Goal: Task Accomplishment & Management: Use online tool/utility

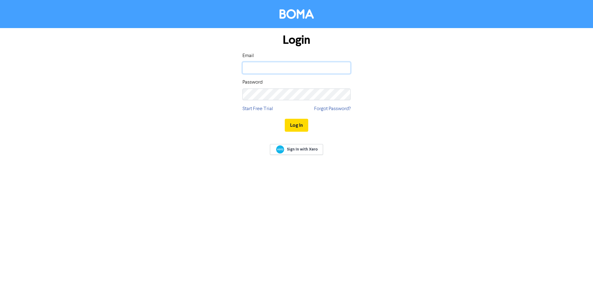
type input "[EMAIL_ADDRESS][DOMAIN_NAME]"
click at [295, 123] on button "Log In" at bounding box center [296, 125] width 23 height 13
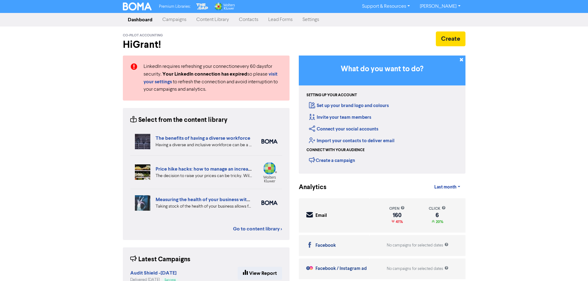
scroll to position [31, 0]
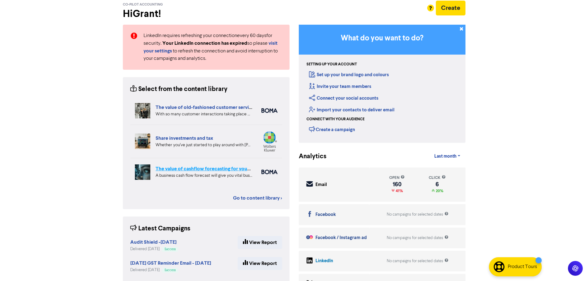
click at [182, 169] on link "The value of cashflow forecasting for your business" at bounding box center [213, 169] width 114 height 6
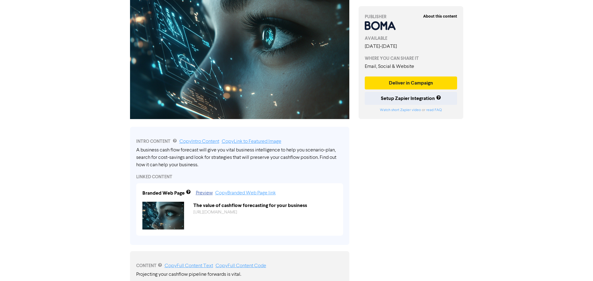
scroll to position [93, 0]
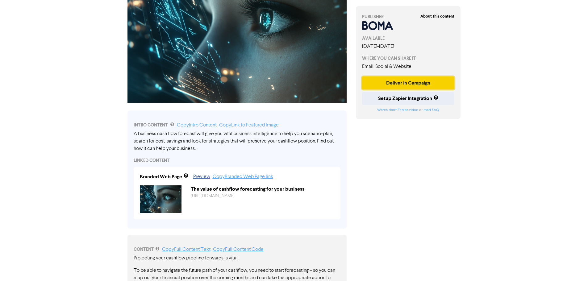
click at [406, 84] on button "Deliver in Campaign" at bounding box center [408, 83] width 93 height 13
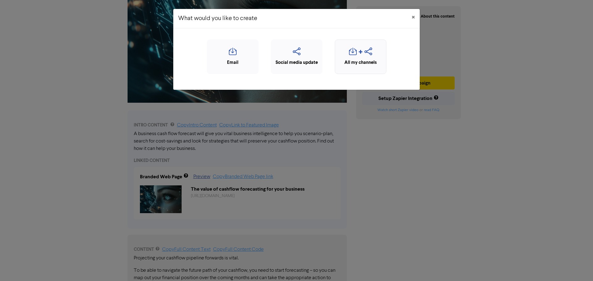
click at [357, 56] on div "button" at bounding box center [360, 54] width 45 height 12
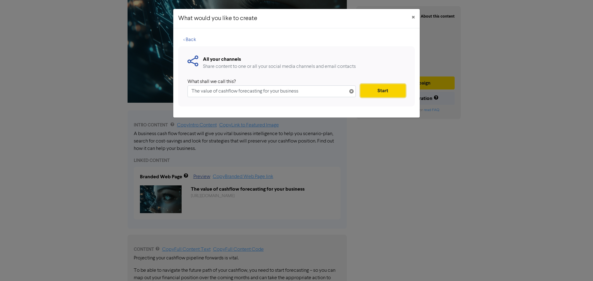
click at [385, 90] on button "Start" at bounding box center [382, 90] width 45 height 13
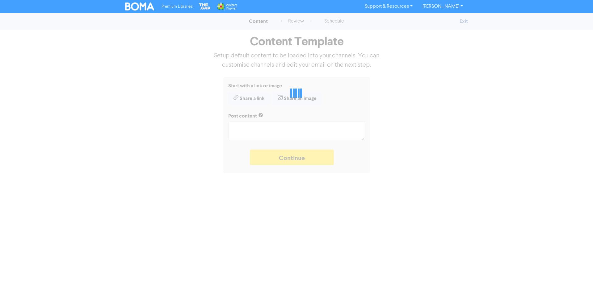
type textarea "x"
type textarea "A business cash flow forecast will give you vital business intelligence to help…"
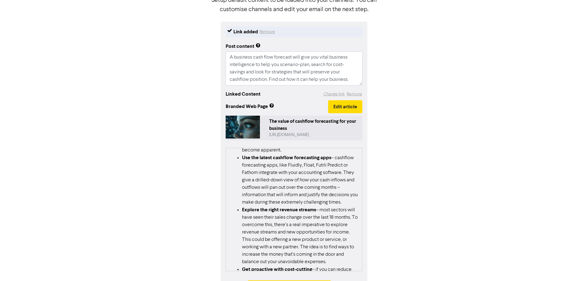
scroll to position [79, 0]
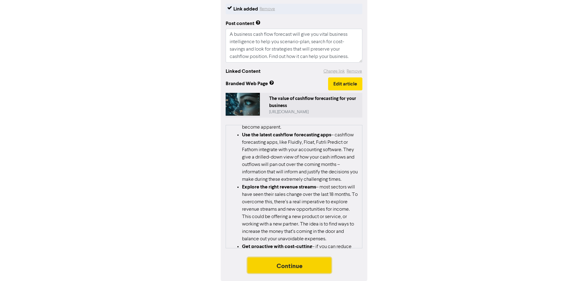
click at [288, 265] on button "Continue" at bounding box center [290, 265] width 84 height 15
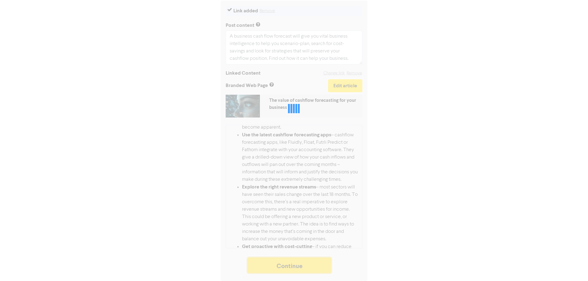
scroll to position [77, 0]
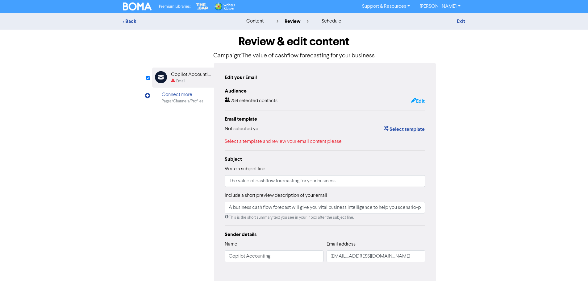
click at [421, 102] on button "Edit" at bounding box center [418, 101] width 14 height 8
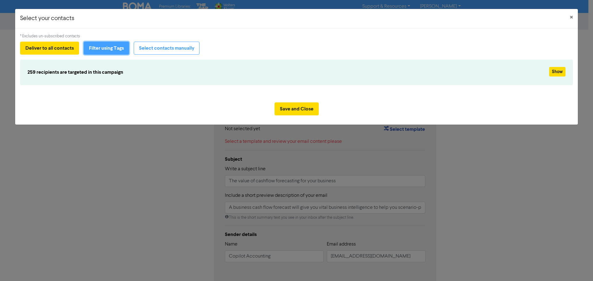
click at [107, 49] on button "Filter using Tags" at bounding box center [106, 48] width 45 height 13
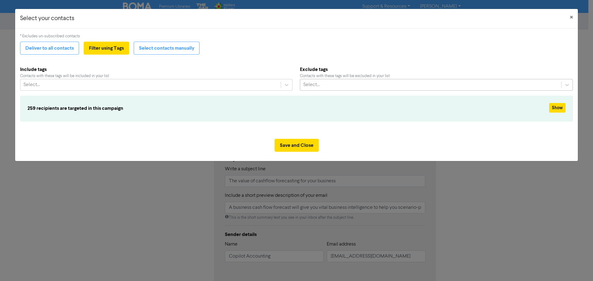
click at [318, 87] on div "Select..." at bounding box center [311, 84] width 16 height 7
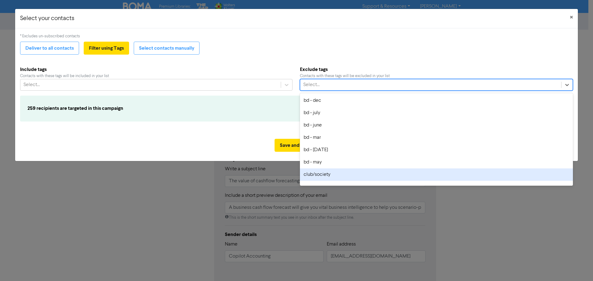
click at [316, 174] on div "club/society" at bounding box center [436, 175] width 273 height 12
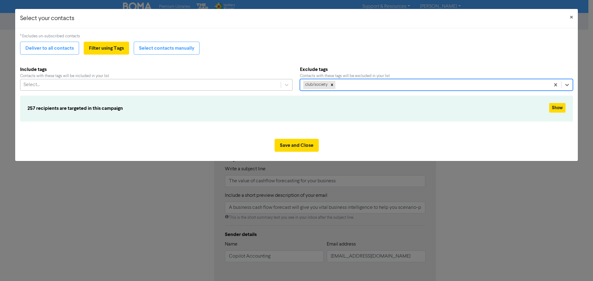
click at [97, 83] on div "Select..." at bounding box center [150, 84] width 260 height 11
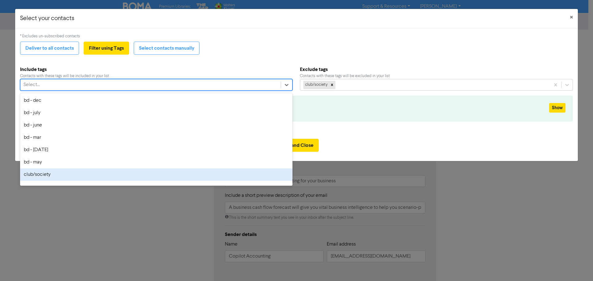
click at [47, 171] on div "club/society" at bounding box center [156, 175] width 272 height 12
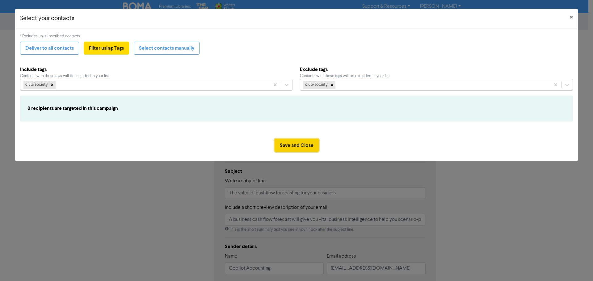
click at [290, 146] on button "Save and Close" at bounding box center [296, 145] width 44 height 13
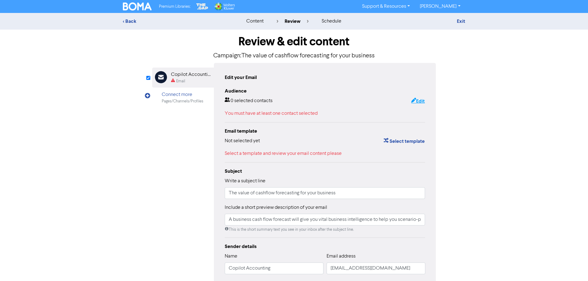
click at [419, 101] on button "Edit" at bounding box center [418, 101] width 14 height 8
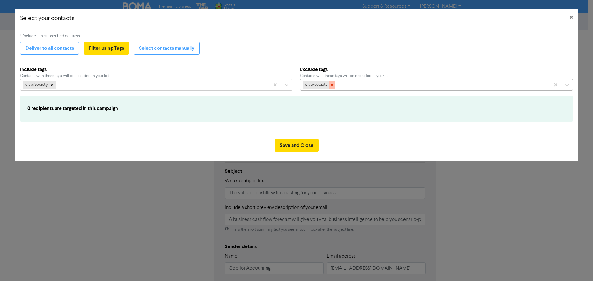
click at [332, 86] on icon at bounding box center [332, 85] width 4 height 4
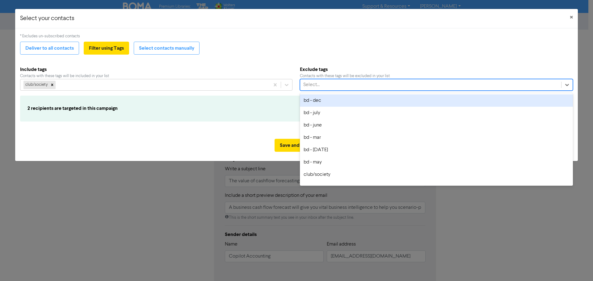
click at [332, 83] on div "Select..." at bounding box center [430, 84] width 261 height 11
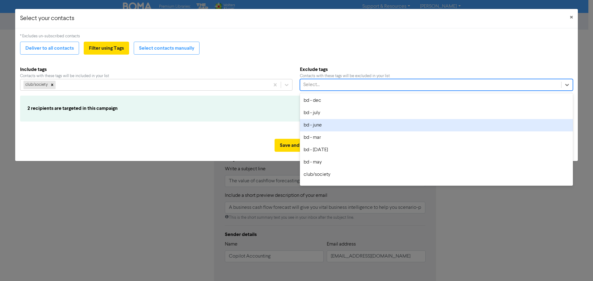
click at [316, 125] on div "bd - june" at bounding box center [436, 125] width 273 height 12
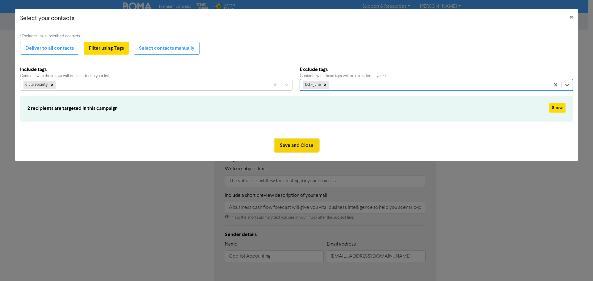
click at [299, 144] on button "Save and Close" at bounding box center [296, 145] width 44 height 13
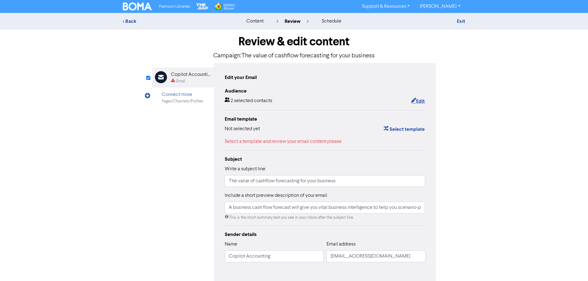
scroll to position [30, 0]
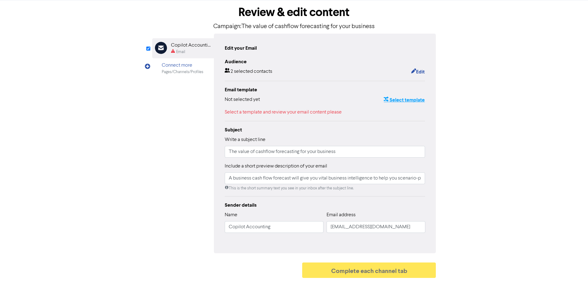
click at [414, 100] on button "Select template" at bounding box center [404, 100] width 42 height 8
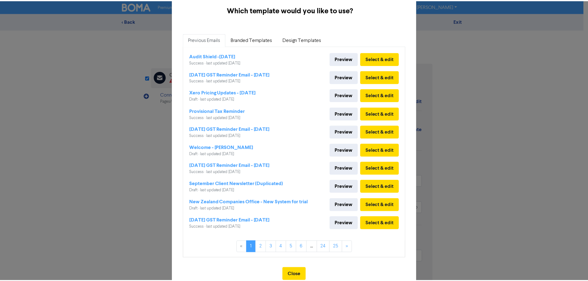
scroll to position [0, 0]
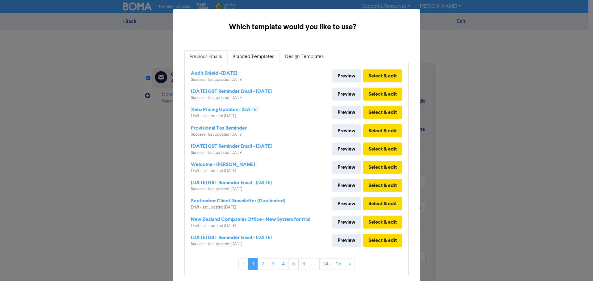
click at [251, 55] on link "Branded Templates" at bounding box center [253, 56] width 52 height 13
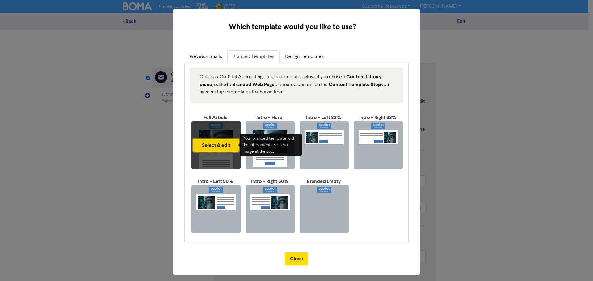
click at [218, 143] on button "Select & edit" at bounding box center [216, 145] width 46 height 13
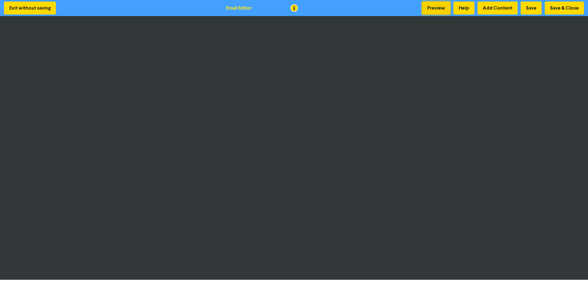
click at [442, 10] on button "Preview" at bounding box center [436, 8] width 28 height 13
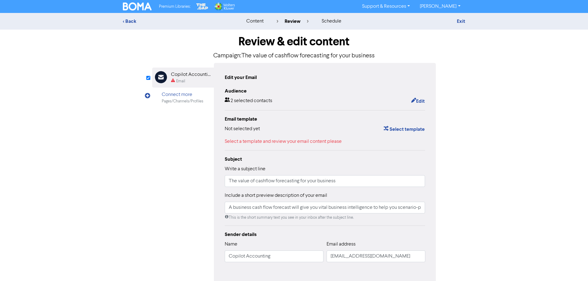
click at [252, 23] on div "content" at bounding box center [254, 21] width 17 height 7
click at [127, 24] on div "< Back" at bounding box center [177, 21] width 108 height 7
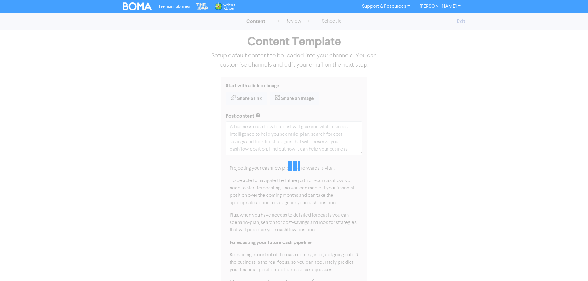
type textarea "x"
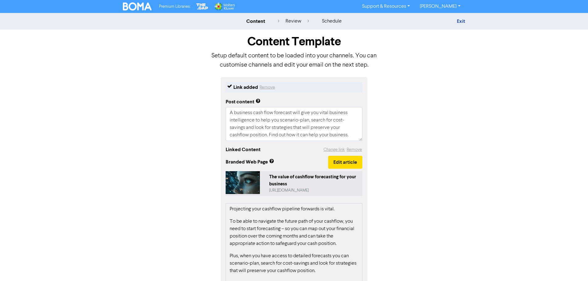
click at [134, 9] on img at bounding box center [137, 6] width 29 height 8
